Goal: Book appointment/travel/reservation

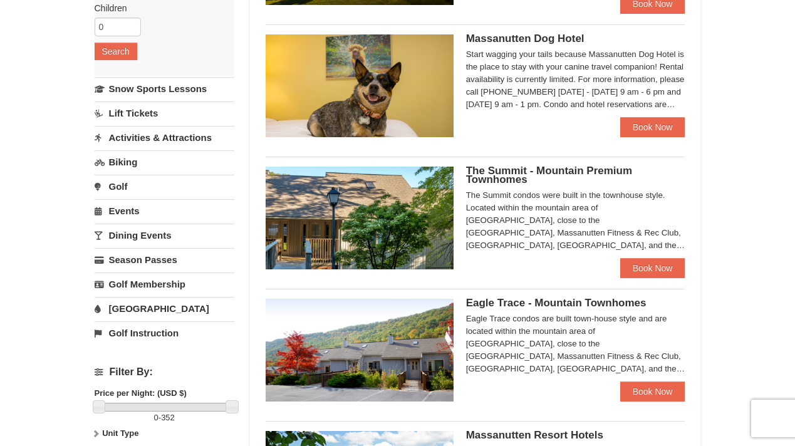
scroll to position [227, 0]
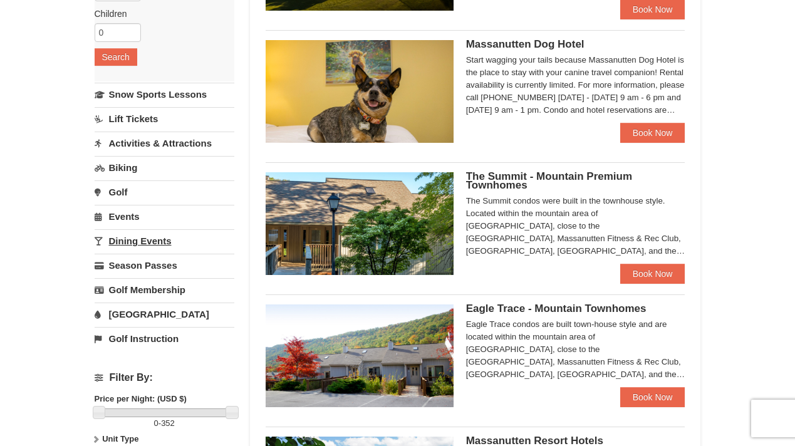
click at [139, 241] on link "Dining Events" at bounding box center [165, 240] width 140 height 23
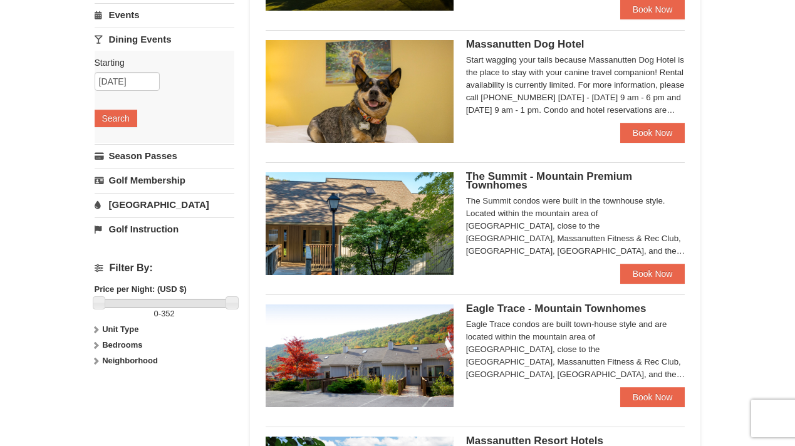
click at [142, 69] on div "Starting Please format dates MM/DD/YYYY Please format dates MM/DD/YYYY [DATE] S…" at bounding box center [165, 97] width 140 height 92
click at [142, 78] on input "[DATE]" at bounding box center [127, 81] width 65 height 19
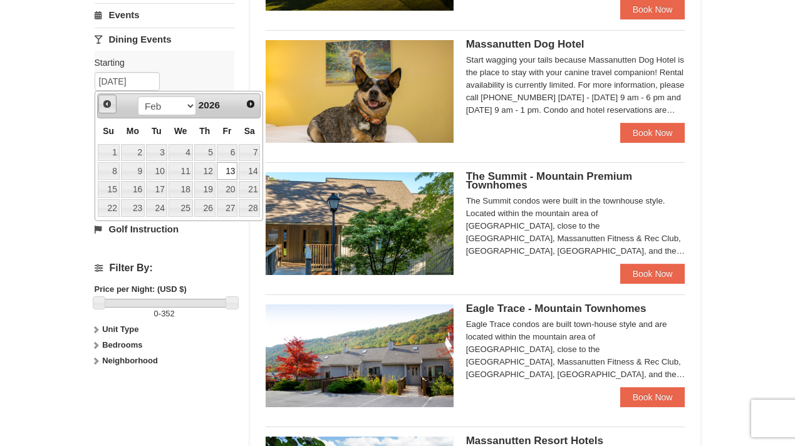
click at [107, 100] on span "Prev" at bounding box center [107, 104] width 10 height 10
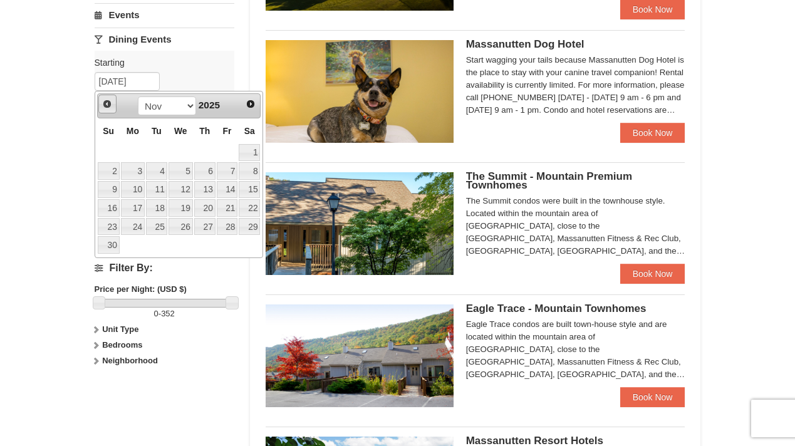
click at [107, 100] on span "Prev" at bounding box center [107, 104] width 10 height 10
click at [207, 204] on link "25" at bounding box center [204, 208] width 21 height 18
type input "[DATE]"
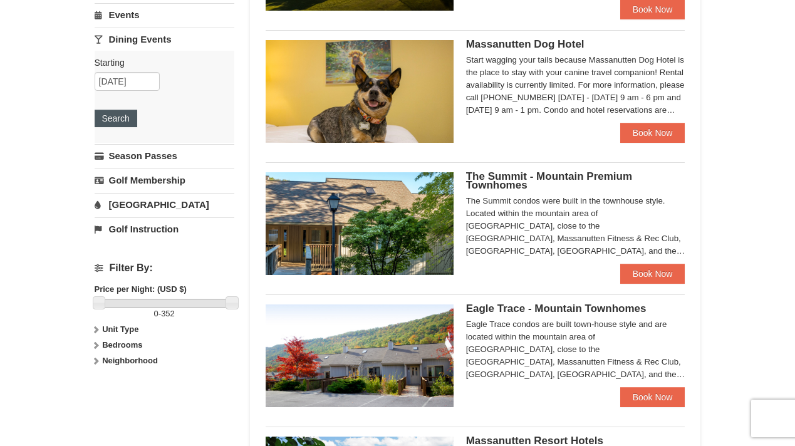
click at [114, 123] on button "Search" at bounding box center [116, 119] width 43 height 18
